Goal: Obtain resource: Obtain resource

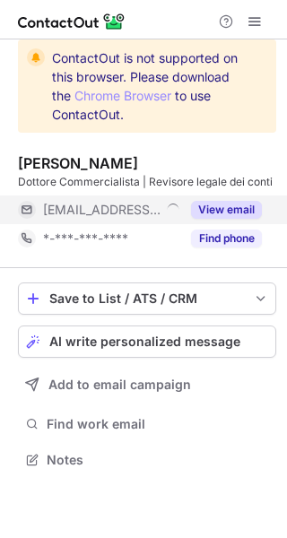
scroll to position [447, 287]
click at [249, 205] on button "View email" at bounding box center [226, 210] width 71 height 18
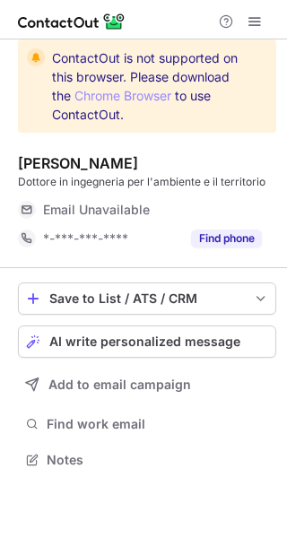
scroll to position [447, 287]
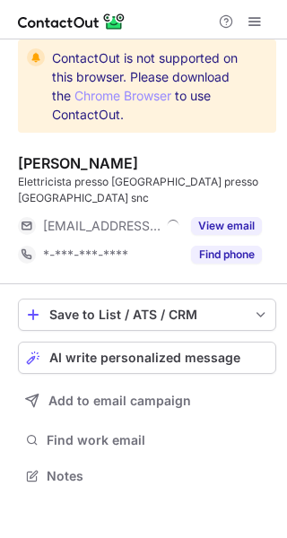
scroll to position [447, 287]
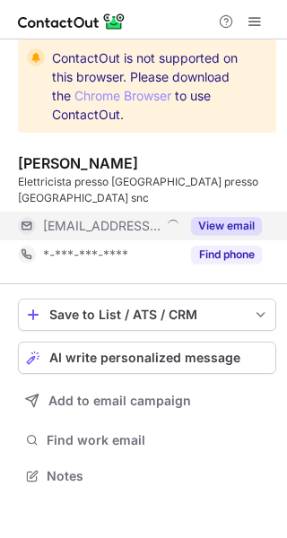
click at [258, 217] on button "View email" at bounding box center [226, 226] width 71 height 18
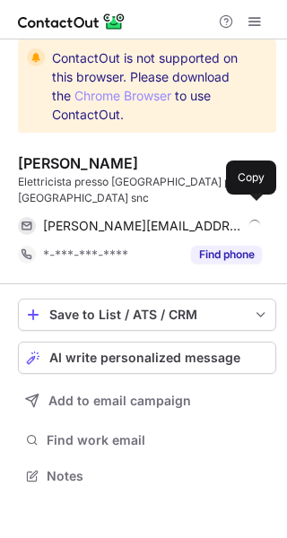
click at [258, 219] on span at bounding box center [253, 226] width 14 height 14
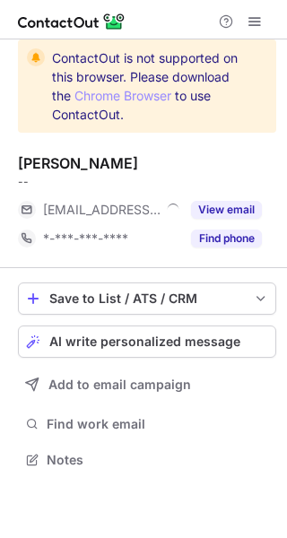
scroll to position [447, 287]
click at [246, 216] on button "View email" at bounding box center [226, 210] width 71 height 18
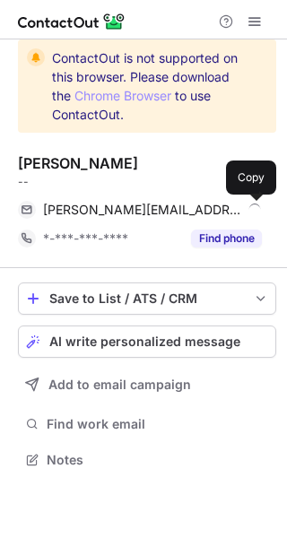
click at [256, 211] on span at bounding box center [253, 210] width 14 height 14
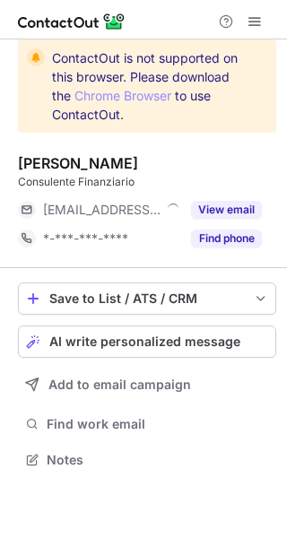
scroll to position [447, 287]
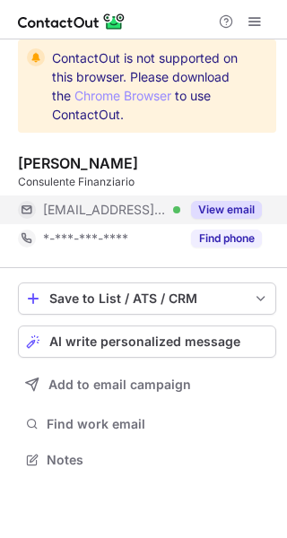
click at [245, 201] on button "View email" at bounding box center [226, 210] width 71 height 18
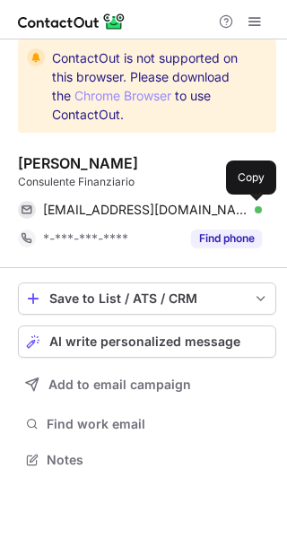
click at [254, 207] on span at bounding box center [253, 210] width 14 height 14
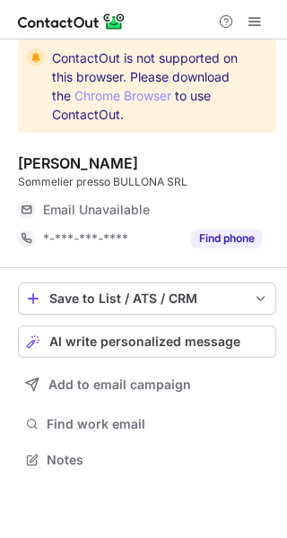
scroll to position [447, 287]
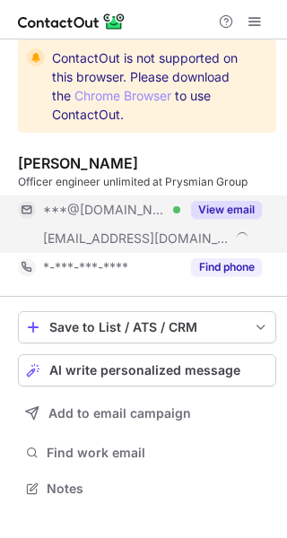
scroll to position [476, 287]
click at [229, 217] on button "View email" at bounding box center [226, 210] width 71 height 18
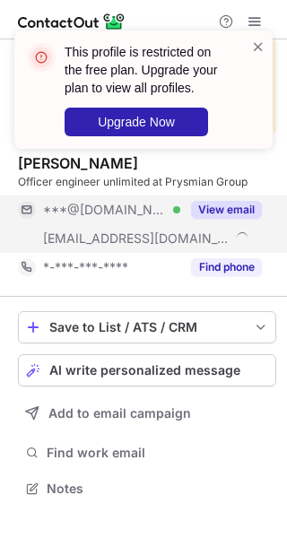
click at [237, 213] on div "***@hotmail.it Verified ***@garollagroup.it View email" at bounding box center [140, 223] width 244 height 57
click at [237, 213] on div "***@hotmail.it" at bounding box center [152, 210] width 219 height 16
click at [238, 212] on button "View email" at bounding box center [226, 210] width 71 height 18
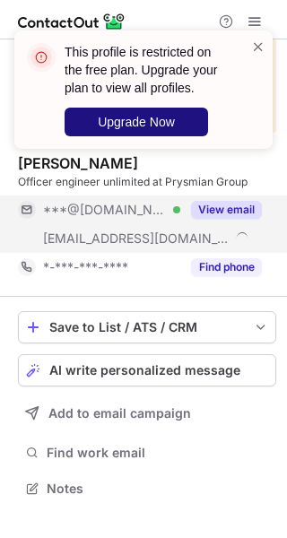
click at [149, 127] on span "Upgrade Now" at bounding box center [136, 122] width 77 height 14
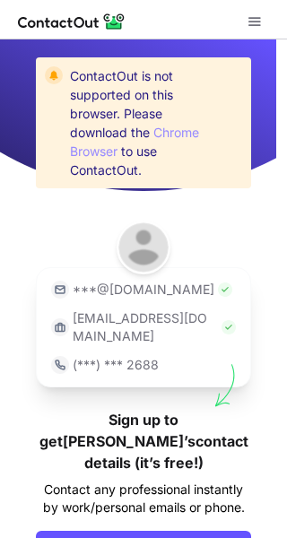
scroll to position [82, 0]
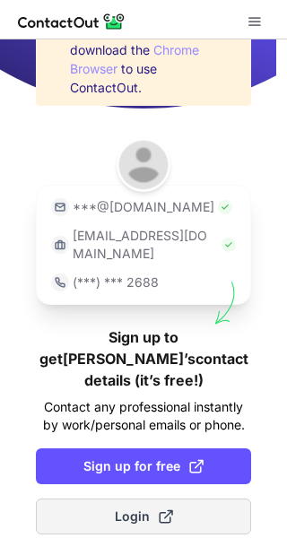
click at [117, 507] on span "Login" at bounding box center [144, 516] width 58 height 18
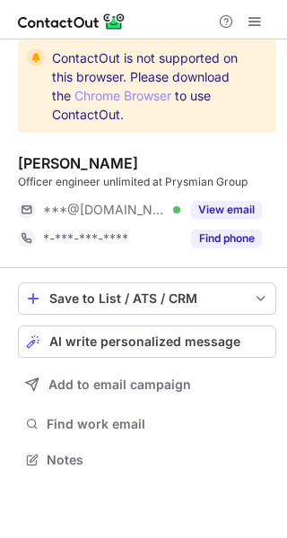
scroll to position [447, 287]
click at [237, 217] on button "View email" at bounding box center [226, 210] width 71 height 18
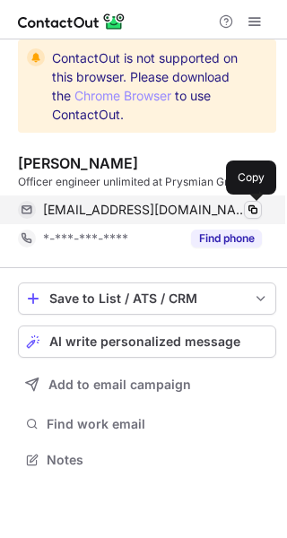
click at [250, 211] on span at bounding box center [253, 210] width 14 height 14
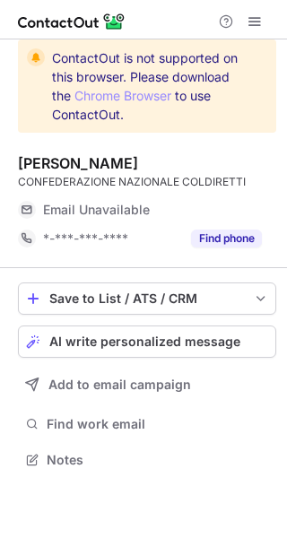
scroll to position [447, 287]
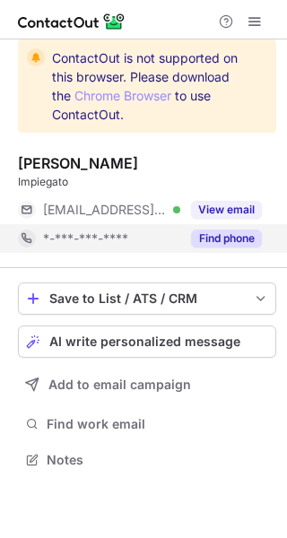
scroll to position [447, 287]
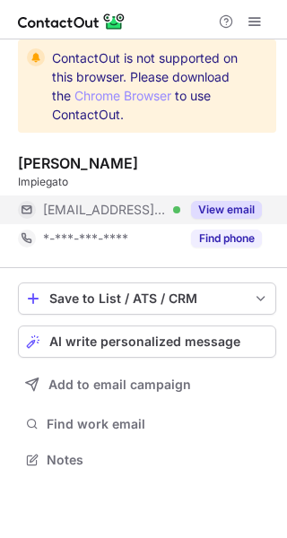
click at [251, 201] on button "View email" at bounding box center [226, 210] width 71 height 18
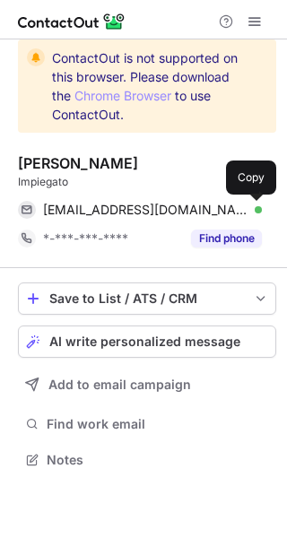
click at [255, 201] on button at bounding box center [253, 210] width 18 height 18
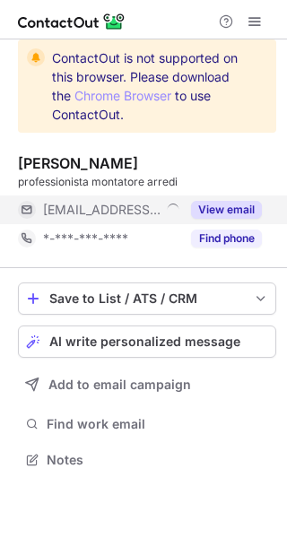
scroll to position [447, 287]
click at [251, 203] on button "View email" at bounding box center [226, 210] width 71 height 18
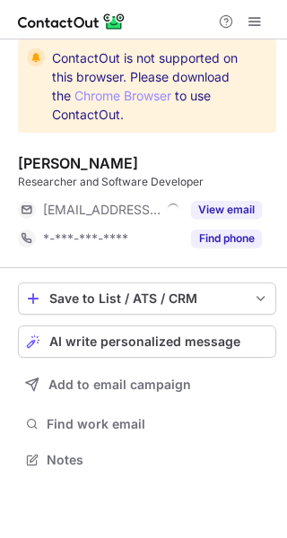
scroll to position [447, 287]
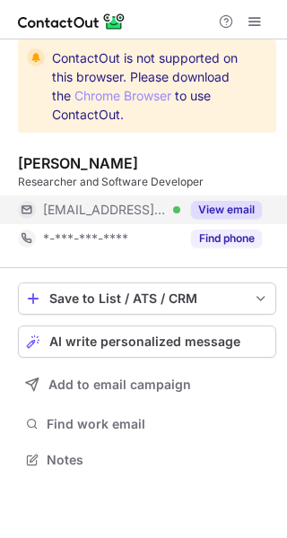
click at [250, 202] on button "View email" at bounding box center [226, 210] width 71 height 18
click at [180, 202] on div "[EMAIL_ADDRESS][DOMAIN_NAME] Verified" at bounding box center [111, 210] width 137 height 16
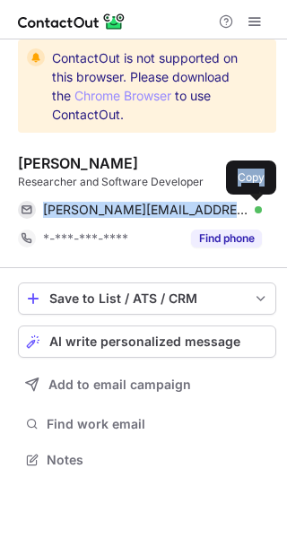
click at [250, 202] on button at bounding box center [253, 210] width 18 height 18
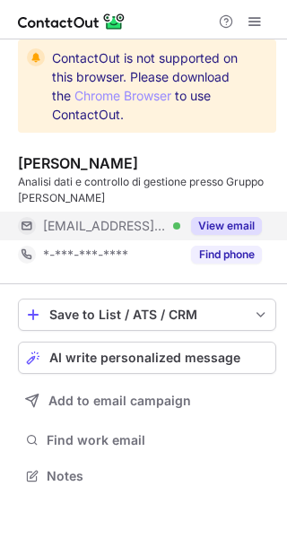
scroll to position [463, 287]
click at [242, 218] on button "View email" at bounding box center [226, 226] width 71 height 18
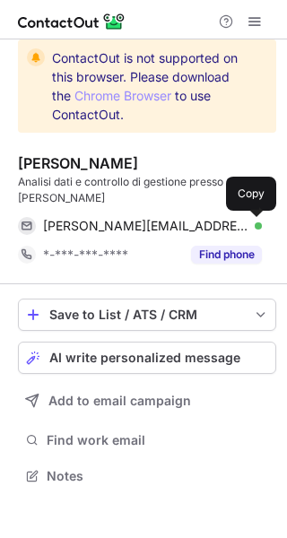
click at [250, 220] on span at bounding box center [253, 226] width 14 height 14
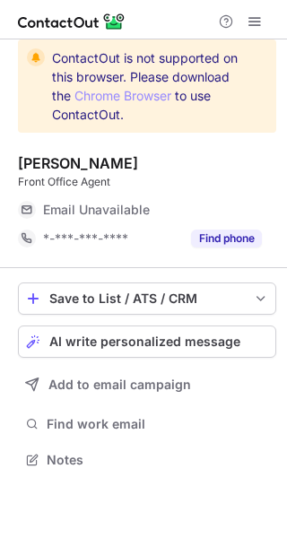
scroll to position [447, 287]
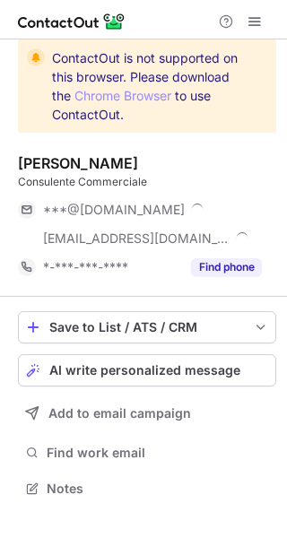
scroll to position [476, 287]
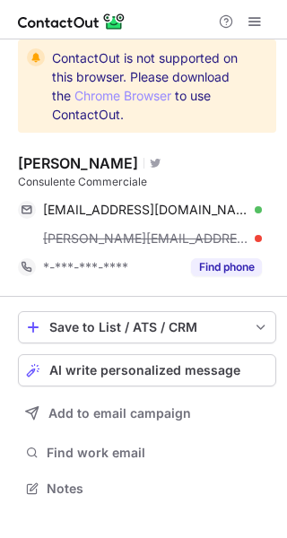
drag, startPoint x: 0, startPoint y: 0, endPoint x: 665, endPoint y: -15, distance: 665.1
click at [286, 0] on html "ContactOut is not supported on this browser. Please download the Chrome Browser…" at bounding box center [143, 269] width 287 height 538
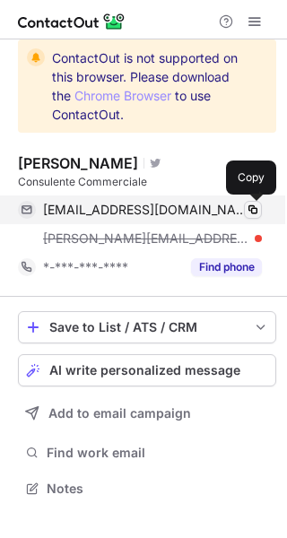
click at [250, 204] on span at bounding box center [253, 210] width 14 height 14
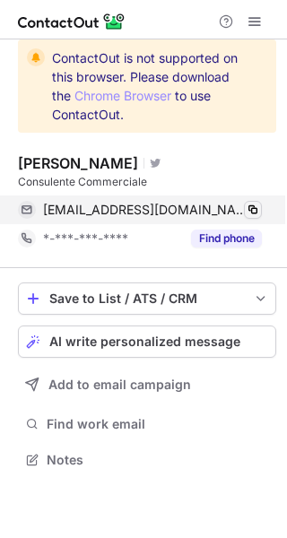
scroll to position [447, 287]
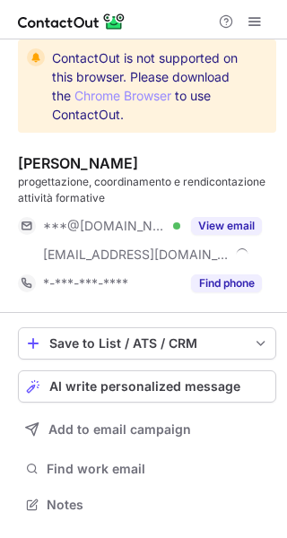
scroll to position [492, 287]
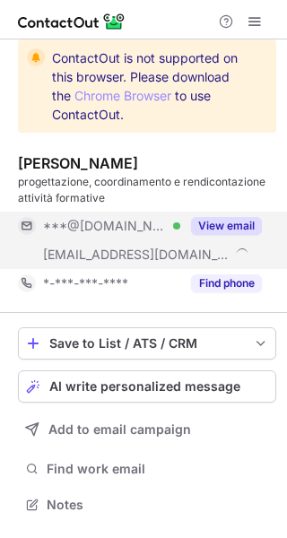
click at [237, 213] on div "View email" at bounding box center [221, 225] width 82 height 29
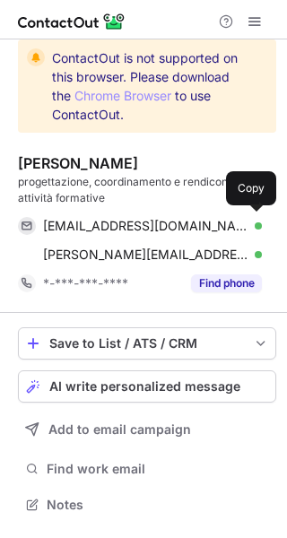
click at [237, 213] on div "dfrediani@yahoo.it Verified Copy" at bounding box center [140, 225] width 244 height 29
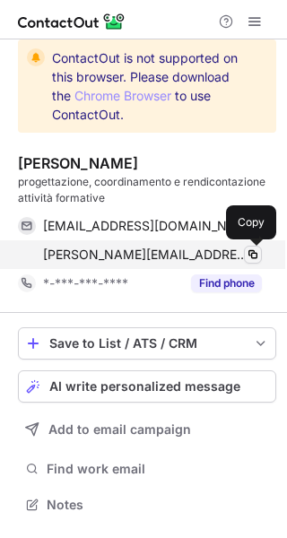
click at [251, 253] on span at bounding box center [253, 254] width 14 height 14
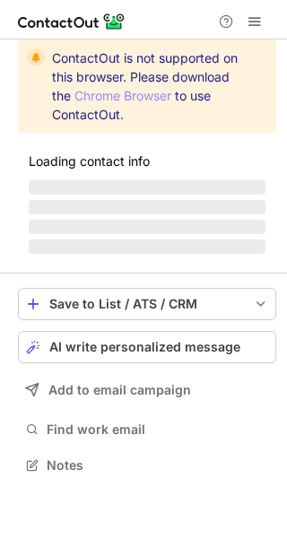
scroll to position [476, 287]
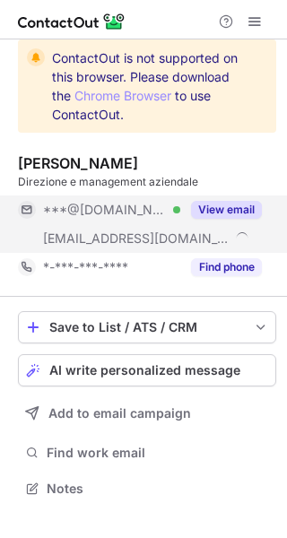
click at [228, 215] on button "View email" at bounding box center [226, 210] width 71 height 18
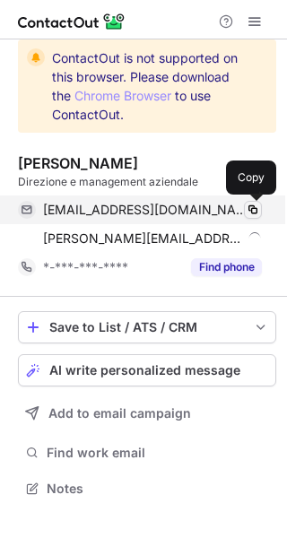
click at [246, 203] on span at bounding box center [253, 210] width 14 height 14
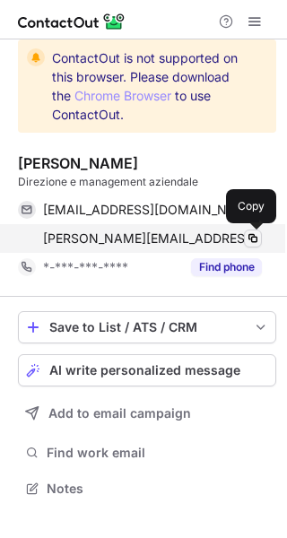
click at [256, 231] on span at bounding box center [253, 238] width 14 height 14
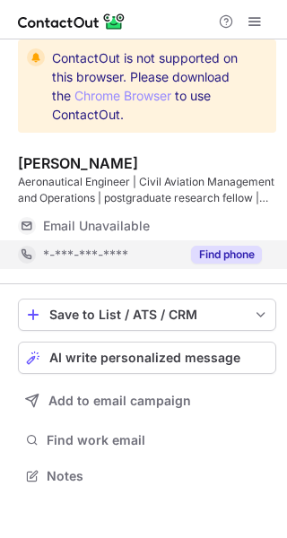
scroll to position [463, 287]
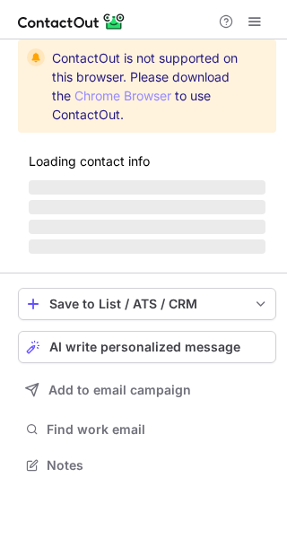
scroll to position [447, 287]
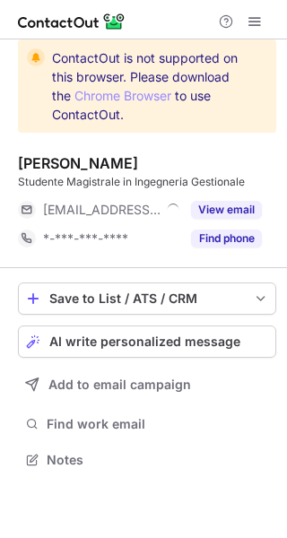
scroll to position [447, 287]
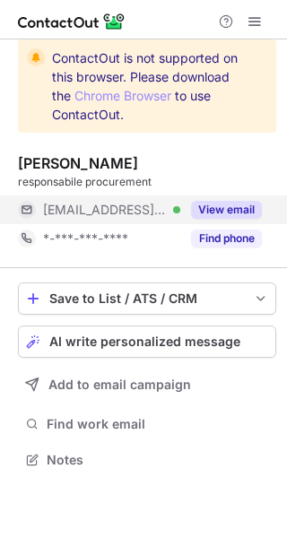
click at [254, 207] on button "View email" at bounding box center [226, 210] width 71 height 18
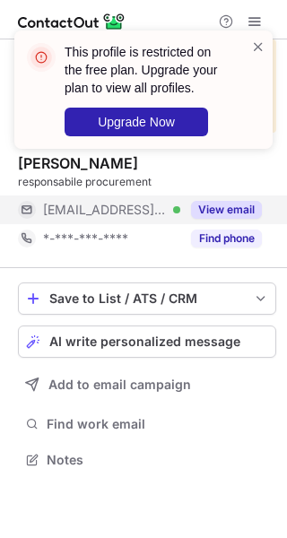
click at [254, 207] on div "***@tiscali.it Verified View email" at bounding box center [140, 209] width 244 height 29
click at [180, 207] on div "***@tiscali.it Verified" at bounding box center [111, 210] width 137 height 16
click at [254, 207] on div "***@tiscali.it" at bounding box center [152, 210] width 219 height 16
click at [253, 202] on button "View email" at bounding box center [226, 210] width 71 height 18
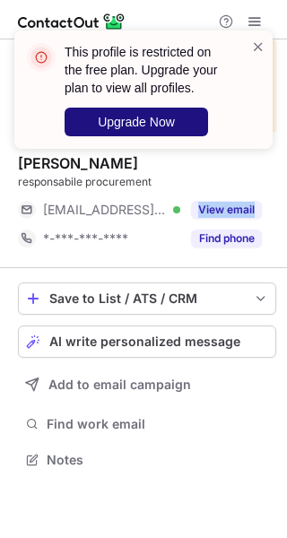
click at [173, 125] on span "Upgrade Now" at bounding box center [136, 122] width 77 height 14
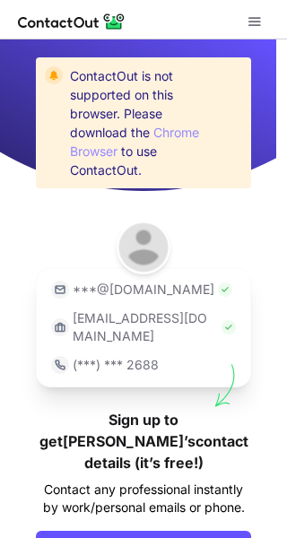
scroll to position [82, 0]
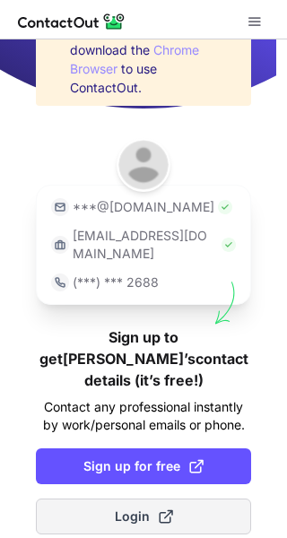
click at [171, 498] on button "Login" at bounding box center [143, 516] width 215 height 36
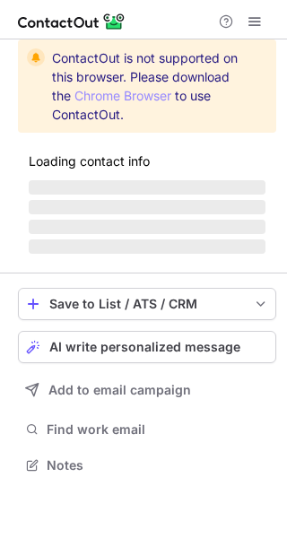
scroll to position [447, 287]
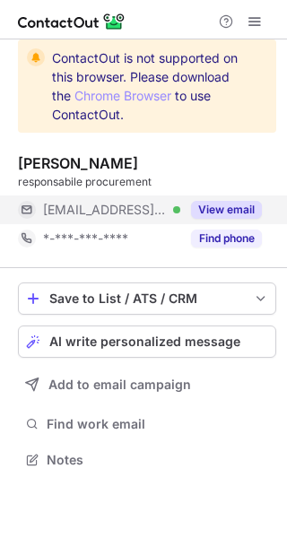
click at [240, 208] on button "View email" at bounding box center [226, 210] width 71 height 18
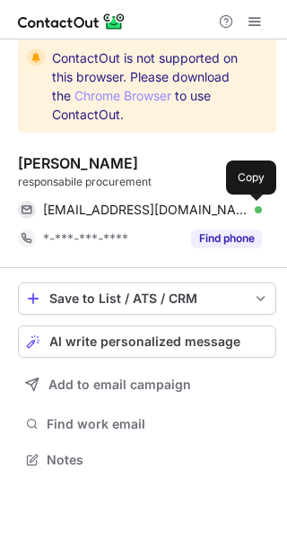
click at [246, 206] on span at bounding box center [253, 210] width 14 height 14
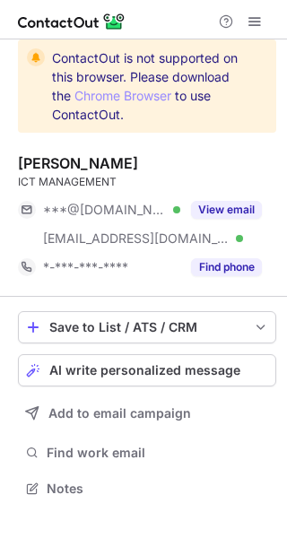
scroll to position [476, 287]
click at [240, 227] on div "***@gmail.com Verified ***@steelcogroup.com Verified View email" at bounding box center [147, 223] width 258 height 57
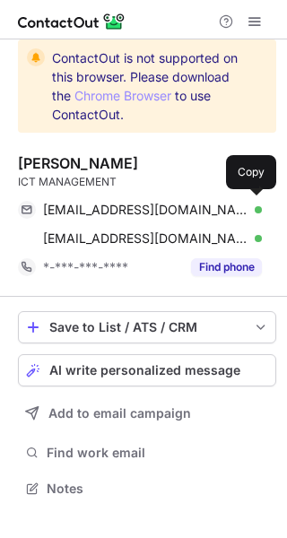
click at [243, 216] on div "antoniofico@gmail.com Verified" at bounding box center [152, 210] width 219 height 16
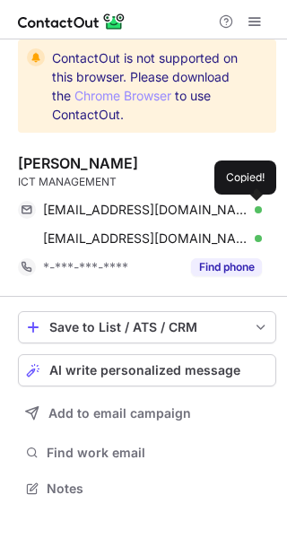
click at [243, 216] on div "antoniofico@gmail.com Verified" at bounding box center [152, 210] width 219 height 16
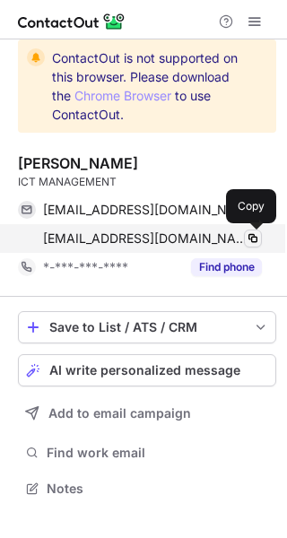
click at [246, 238] on span at bounding box center [253, 238] width 14 height 14
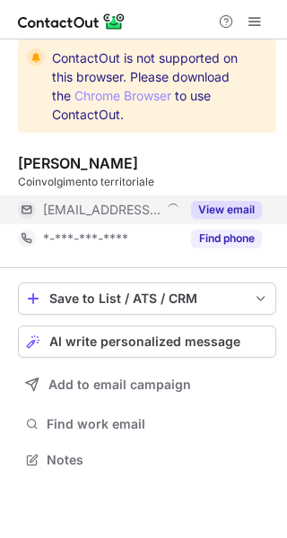
scroll to position [447, 287]
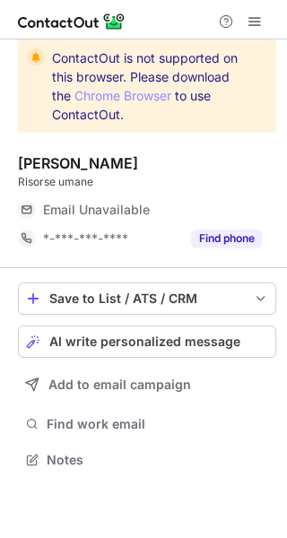
scroll to position [447, 287]
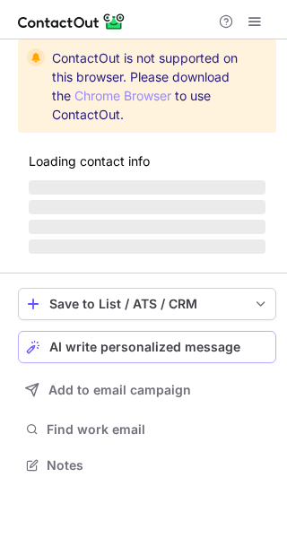
scroll to position [447, 287]
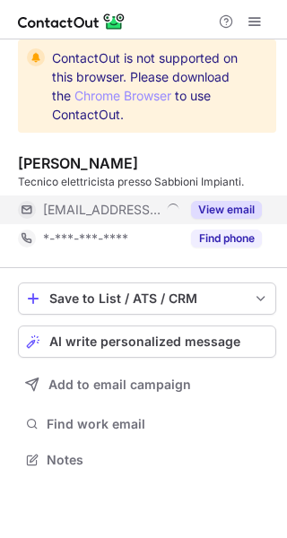
click at [254, 214] on button "View email" at bounding box center [226, 210] width 71 height 18
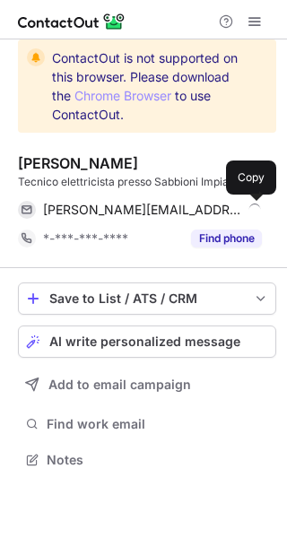
click at [254, 201] on button at bounding box center [253, 210] width 18 height 18
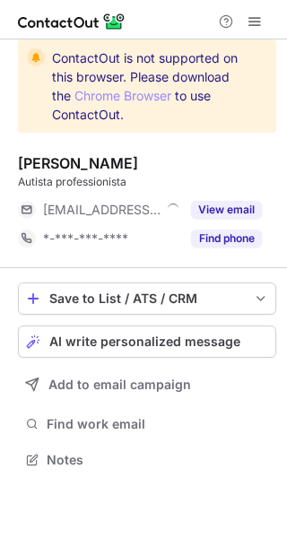
scroll to position [447, 287]
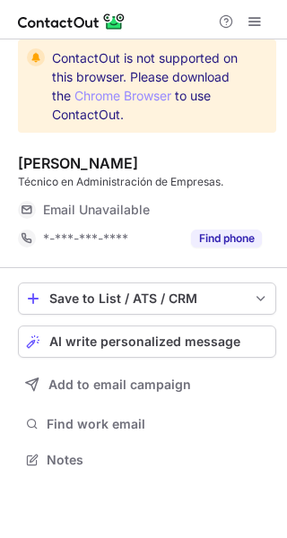
scroll to position [447, 287]
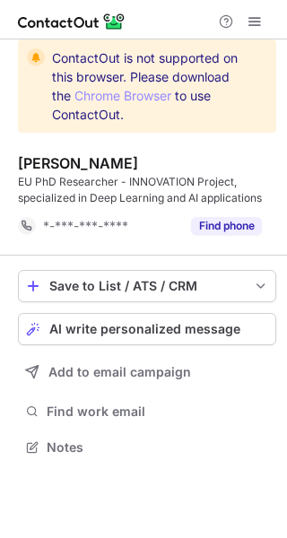
scroll to position [435, 287]
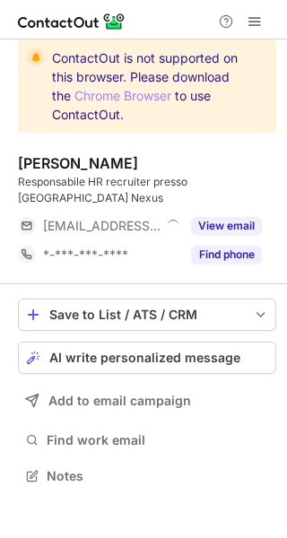
scroll to position [447, 287]
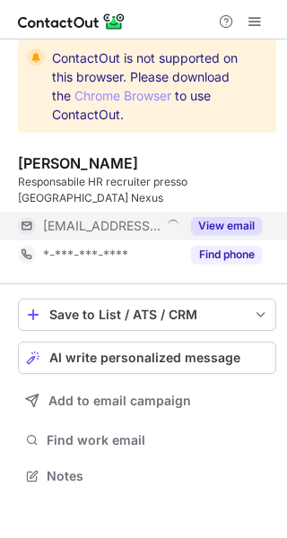
click at [243, 217] on button "View email" at bounding box center [226, 226] width 71 height 18
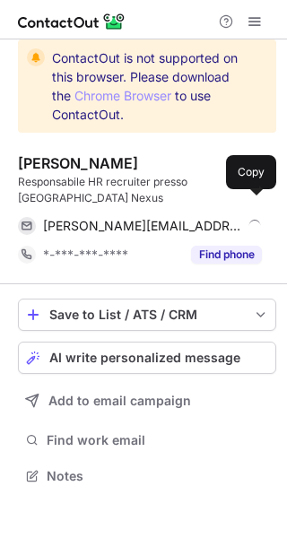
click at [243, 211] on div "[PERSON_NAME][EMAIL_ADDRESS][DOMAIN_NAME] Copy" at bounding box center [140, 225] width 244 height 29
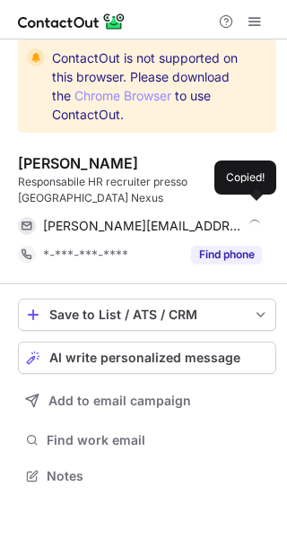
click at [243, 211] on div "[PERSON_NAME][EMAIL_ADDRESS][DOMAIN_NAME] Copied!" at bounding box center [140, 225] width 244 height 29
